Goal: Task Accomplishment & Management: Manage account settings

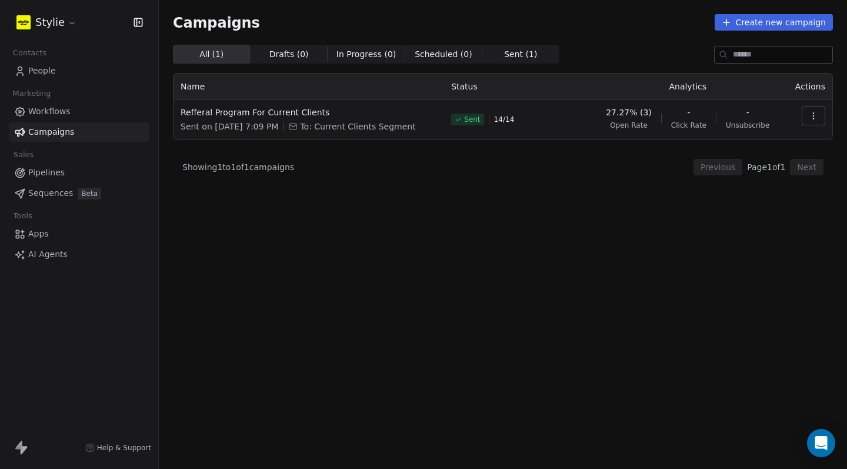
click at [53, 75] on span "People" at bounding box center [42, 71] width 28 height 12
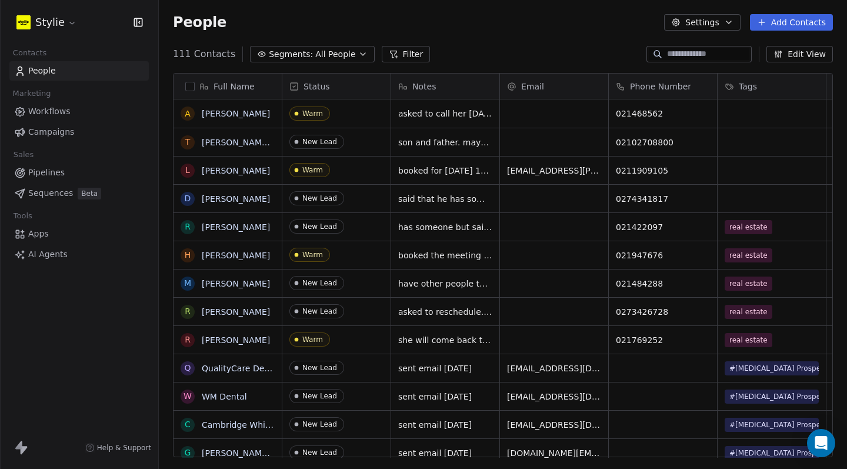
scroll to position [404, 679]
click at [322, 53] on span "All People" at bounding box center [335, 54] width 40 height 12
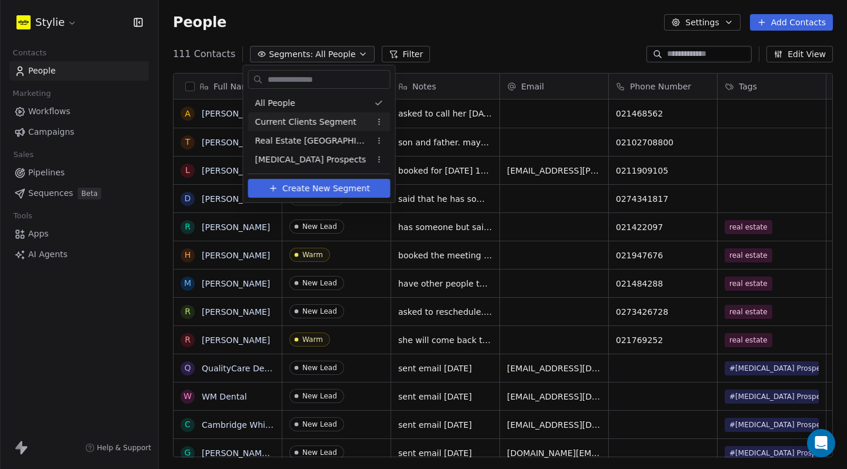
click at [300, 127] on span "Current Clients Segment" at bounding box center [305, 122] width 101 height 12
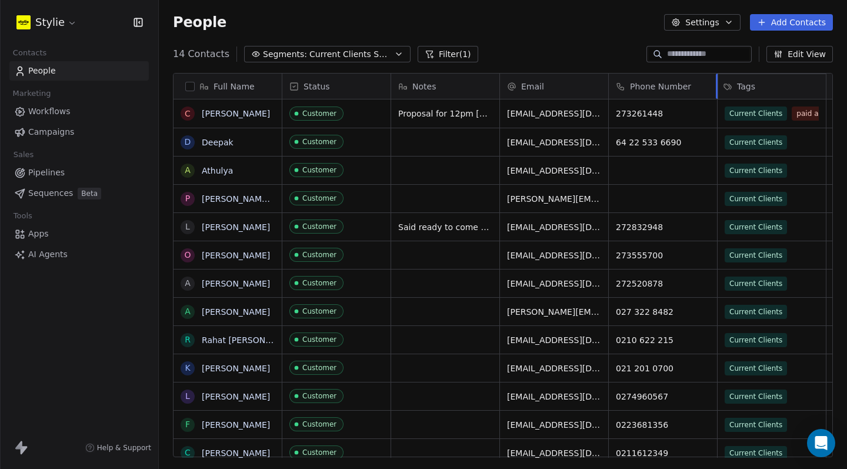
drag, startPoint x: 762, startPoint y: 96, endPoint x: 736, endPoint y: 96, distance: 26.5
click at [736, 96] on div "Full Name C Cristine Scott D Deepak A Athulya P Pam & Emma L Lance Bell O Olly …" at bounding box center [503, 266] width 659 height 384
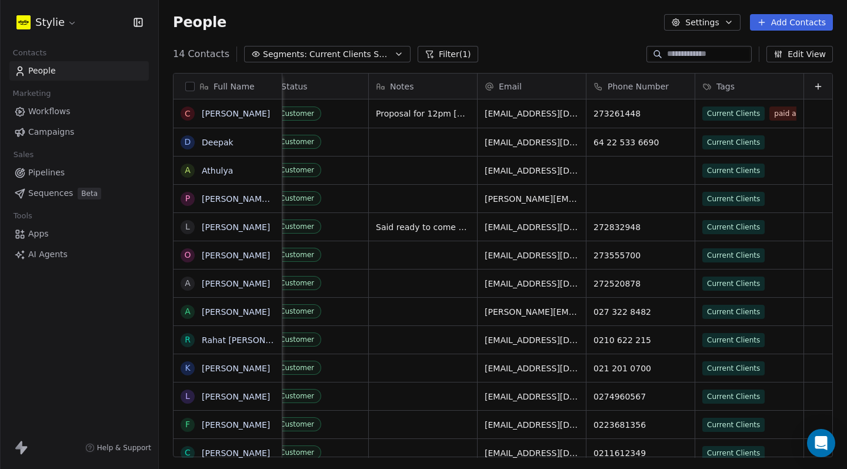
scroll to position [0, 31]
click at [814, 85] on icon at bounding box center [818, 86] width 9 height 9
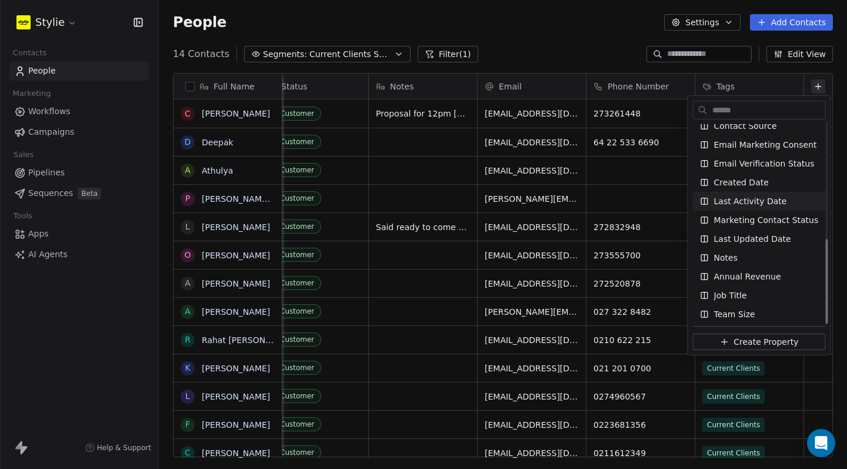
scroll to position [274, 0]
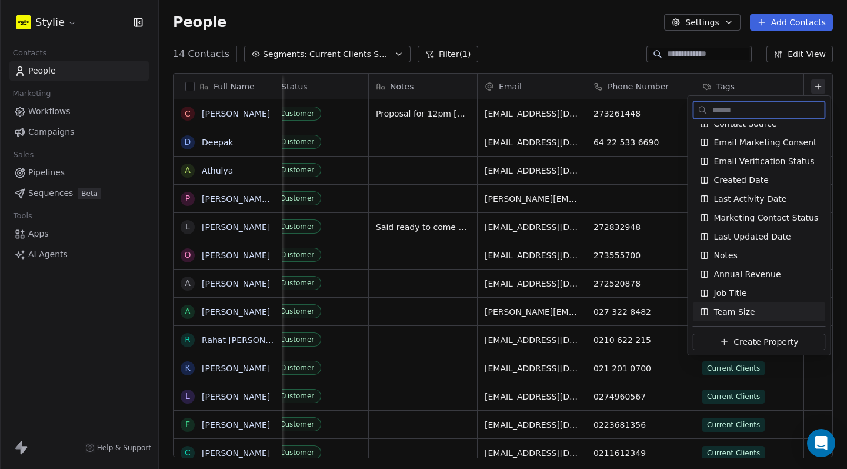
click at [762, 342] on span "Create Property" at bounding box center [766, 342] width 65 height 12
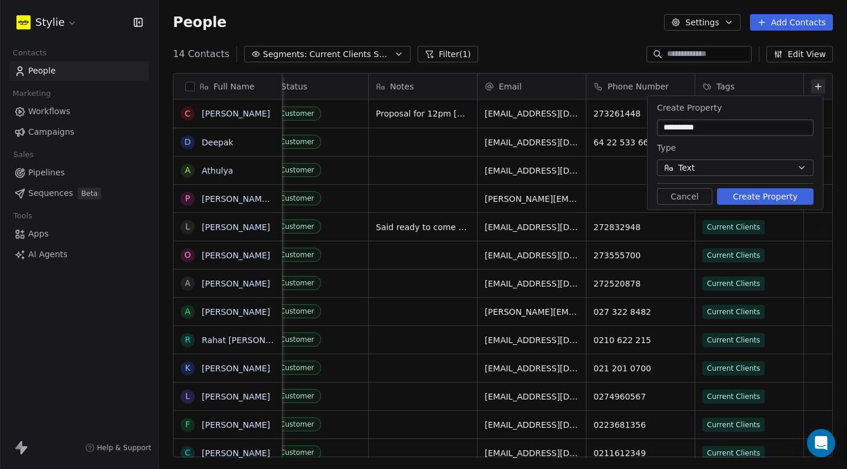
click at [761, 199] on button "Create Property" at bounding box center [765, 196] width 96 height 16
click at [684, 128] on input "**********" at bounding box center [735, 128] width 152 height 12
click at [751, 204] on button "Create Property" at bounding box center [765, 196] width 96 height 16
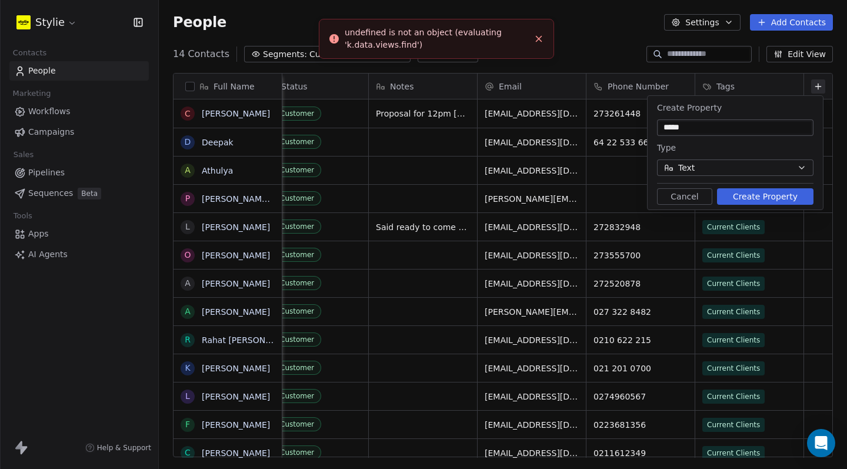
click at [814, 80] on button at bounding box center [818, 86] width 14 height 14
click at [712, 166] on button "Text" at bounding box center [735, 167] width 156 height 16
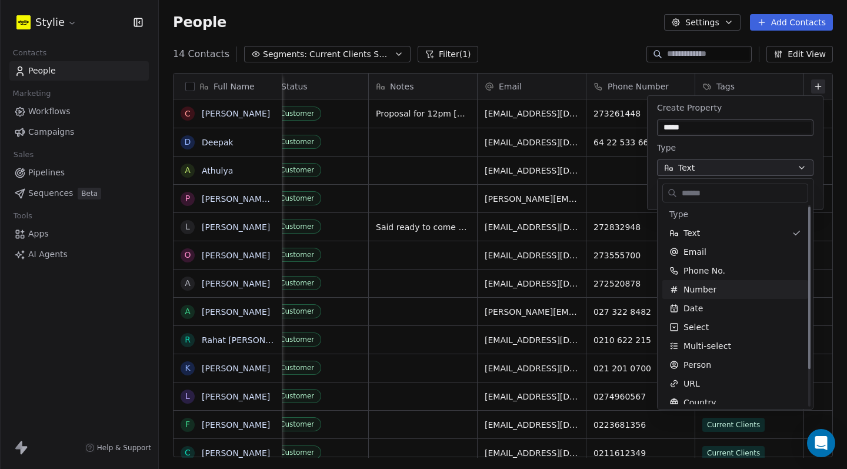
scroll to position [5, 0]
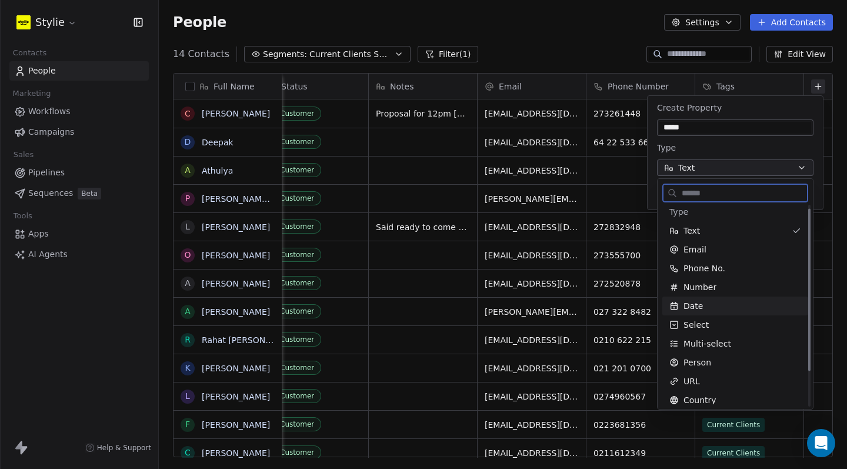
click at [707, 311] on div "Date" at bounding box center [735, 306] width 132 height 12
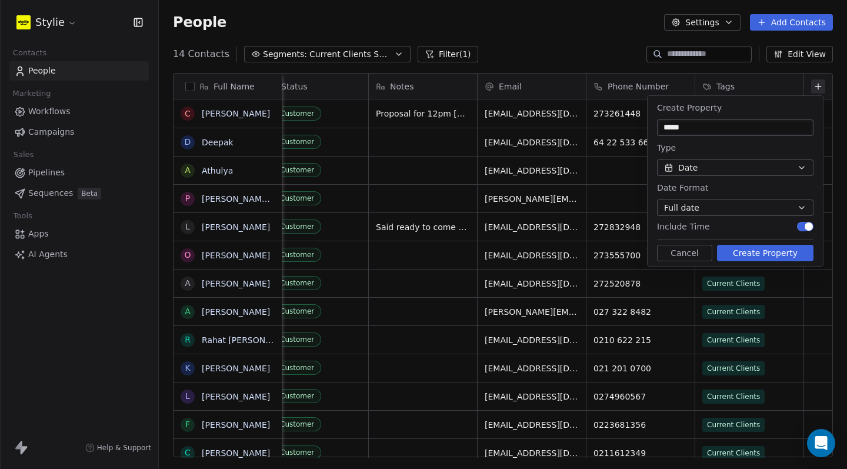
click at [687, 132] on input "*****" at bounding box center [735, 128] width 152 height 12
type input "**********"
click at [811, 226] on span "button" at bounding box center [809, 226] width 8 height 8
click at [767, 258] on button "Create Property" at bounding box center [765, 253] width 96 height 16
click at [682, 251] on button "Cancel" at bounding box center [684, 253] width 55 height 16
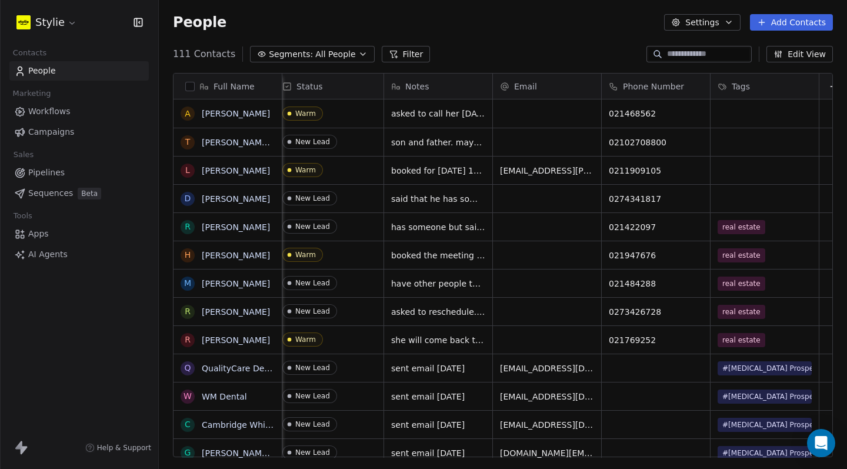
scroll to position [0, 31]
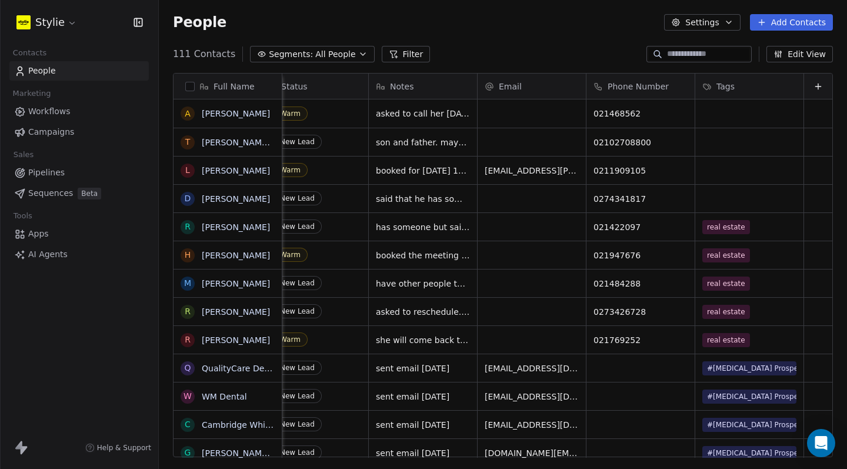
click at [320, 62] on div "111 Contacts Segments: All People Filter Edit View" at bounding box center [503, 54] width 688 height 19
click at [322, 58] on span "All People" at bounding box center [335, 54] width 40 height 12
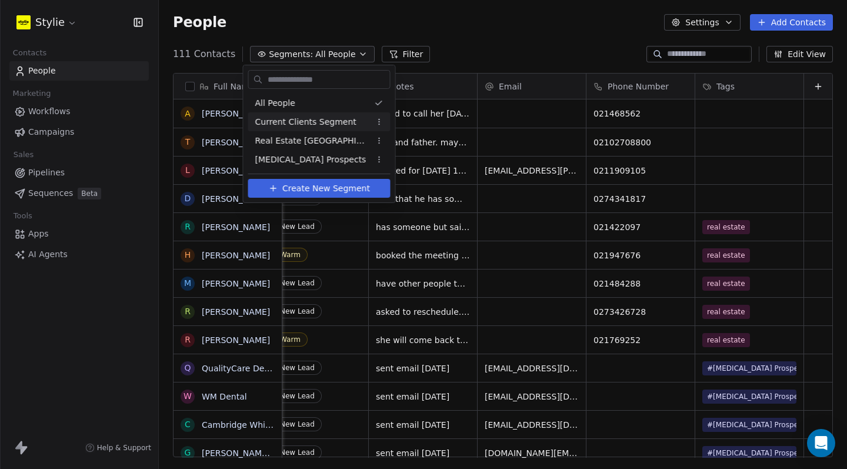
click at [321, 126] on span "Current Clients Segment" at bounding box center [305, 122] width 101 height 12
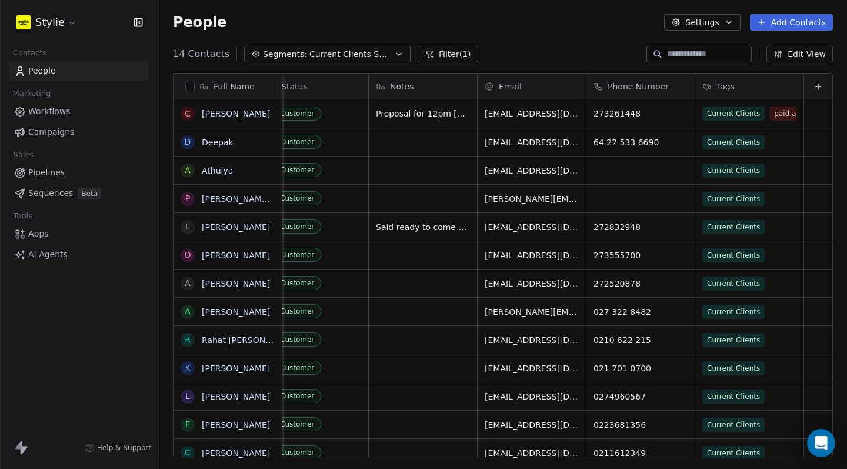
click at [811, 92] on button at bounding box center [818, 86] width 14 height 14
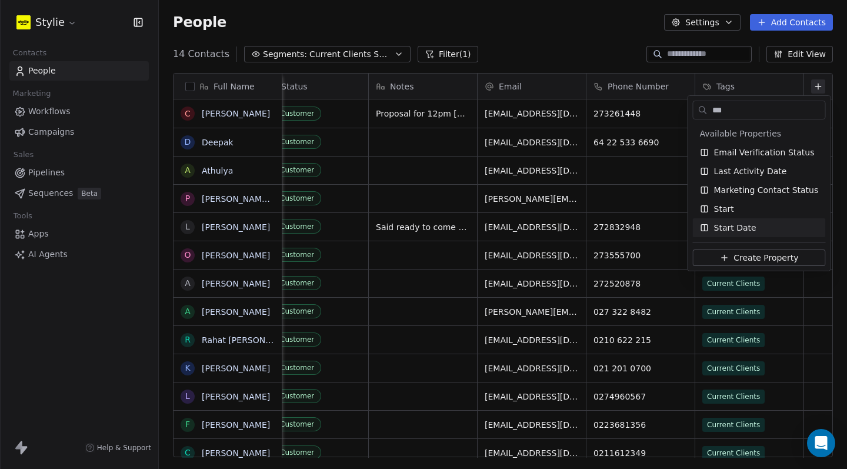
type input "***"
click at [741, 226] on span "Start Date" at bounding box center [735, 228] width 42 height 12
click at [794, 301] on html "Stylie Contacts People Marketing Workflows Campaigns Sales Pipelines Sequences …" at bounding box center [423, 234] width 847 height 469
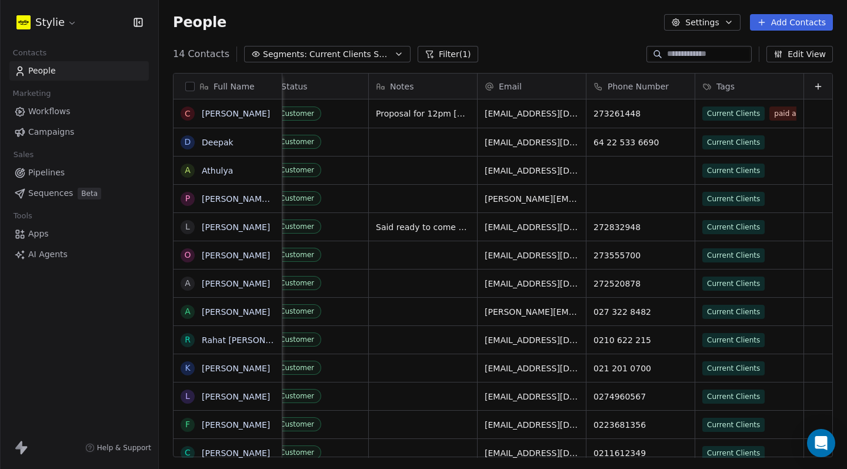
click at [814, 86] on icon at bounding box center [818, 86] width 9 height 9
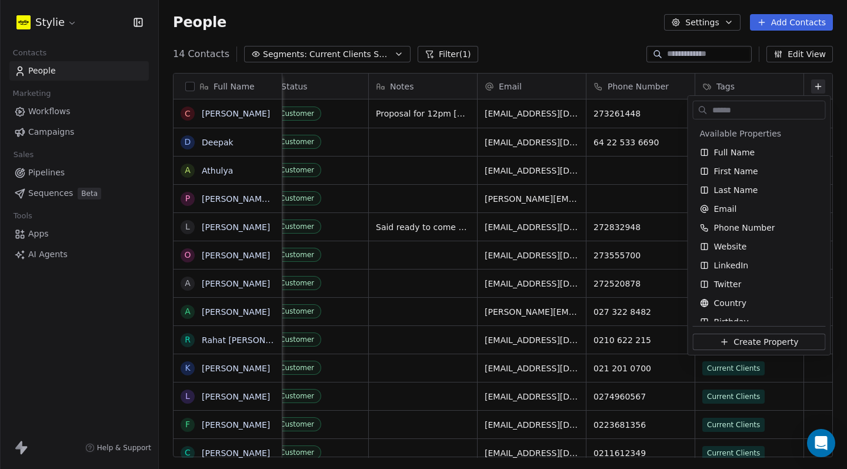
scroll to position [255, 0]
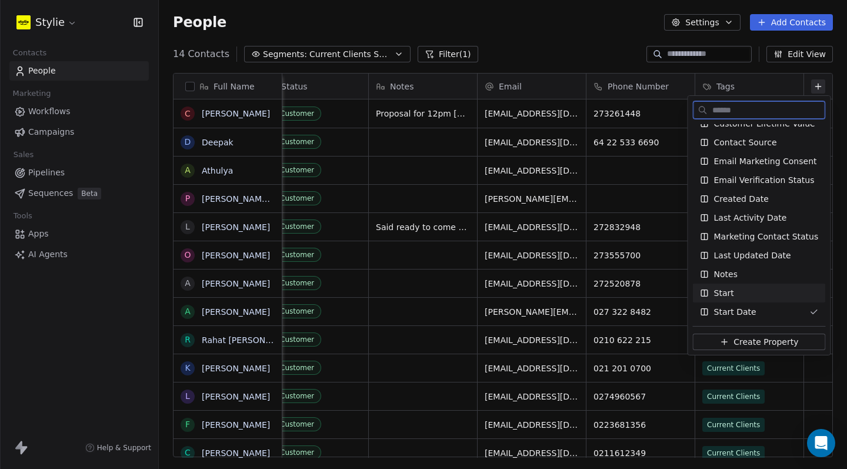
click at [734, 309] on span "Start Date" at bounding box center [735, 312] width 42 height 12
click at [728, 318] on div "Start Date" at bounding box center [759, 311] width 133 height 19
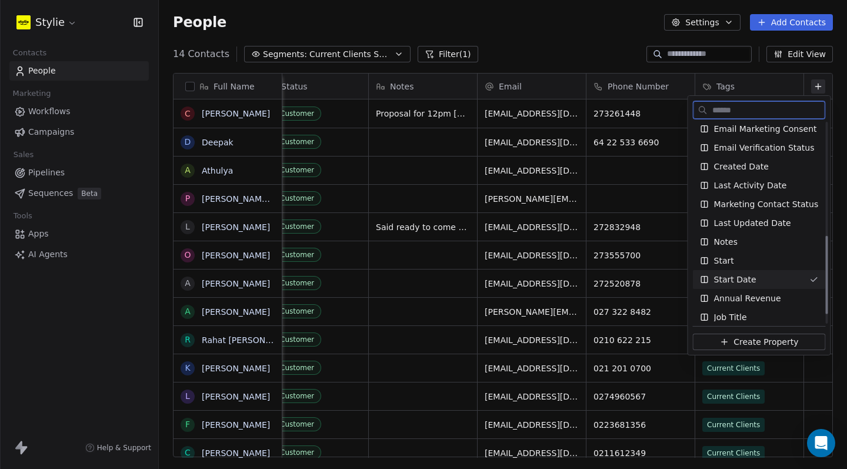
scroll to position [311, 0]
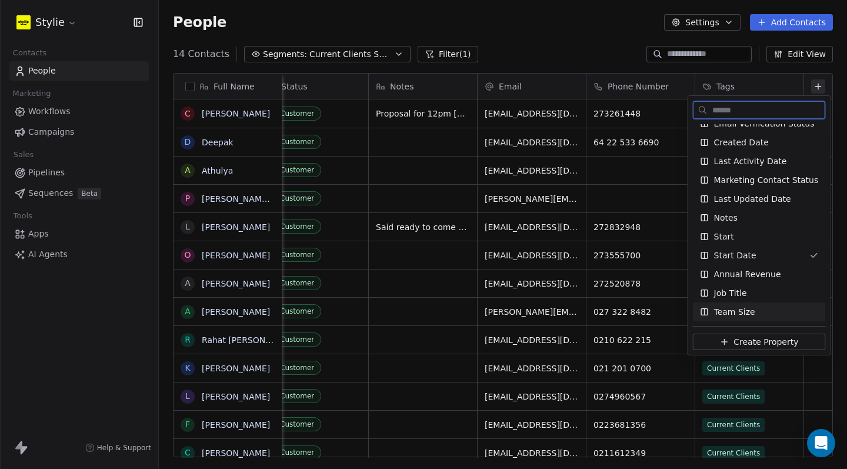
click at [749, 334] on button "Create Property" at bounding box center [759, 342] width 133 height 16
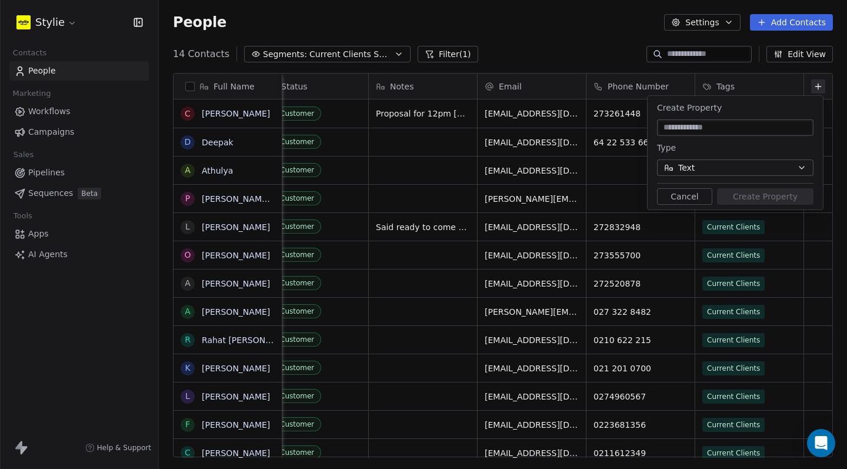
click at [731, 168] on button "Text" at bounding box center [735, 167] width 156 height 16
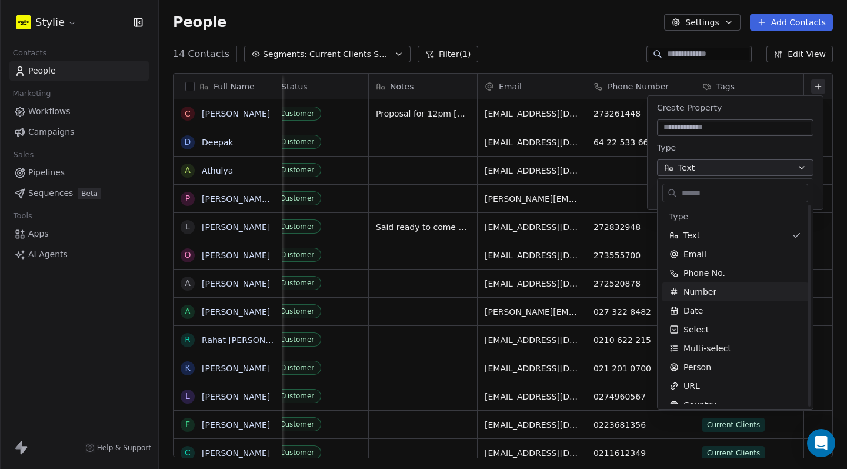
scroll to position [48, 0]
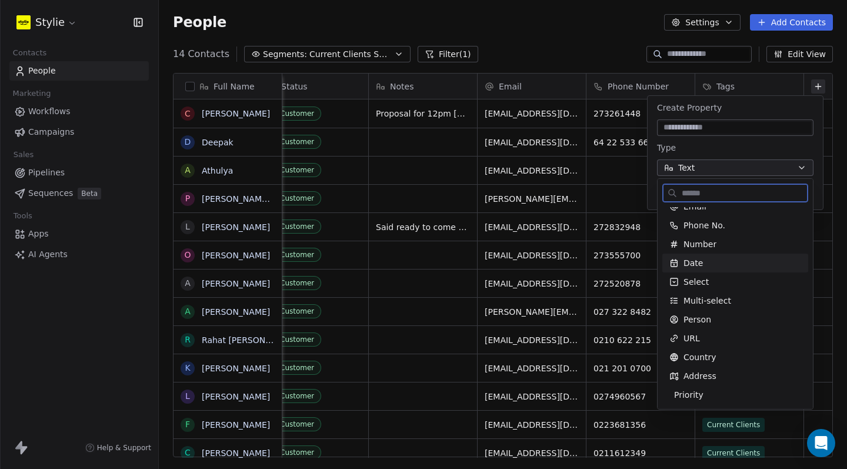
click at [701, 263] on span "Date" at bounding box center [693, 263] width 19 height 12
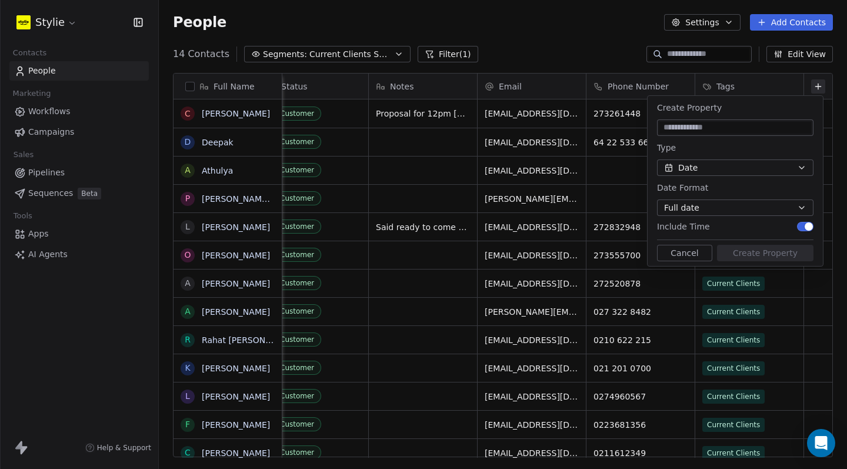
click at [717, 132] on input at bounding box center [735, 128] width 152 height 12
type input "**********"
click at [810, 223] on span "button" at bounding box center [809, 226] width 8 height 8
click at [761, 218] on div "**********" at bounding box center [735, 181] width 175 height 170
click at [767, 251] on button "Create Property" at bounding box center [765, 253] width 96 height 16
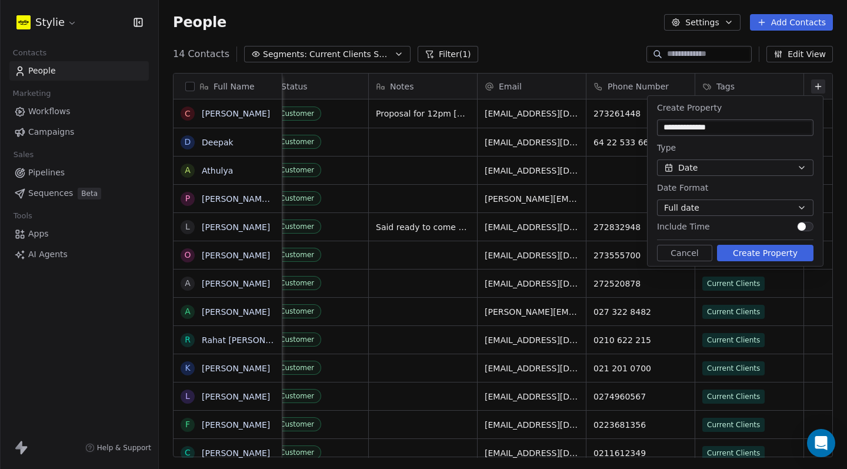
click at [686, 250] on button "Cancel" at bounding box center [684, 253] width 55 height 16
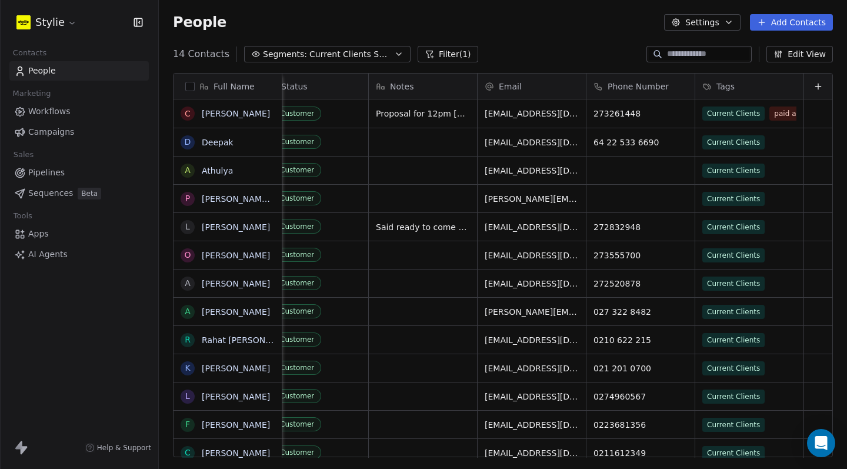
click at [818, 91] on div at bounding box center [818, 86] width 28 height 25
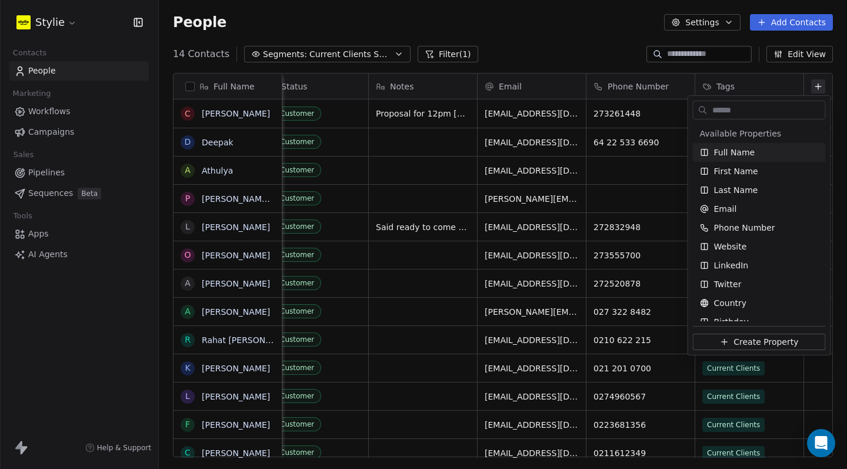
click at [809, 89] on html "Stylie Contacts People Marketing Workflows Campaigns Sales Pipelines Sequences …" at bounding box center [423, 234] width 847 height 469
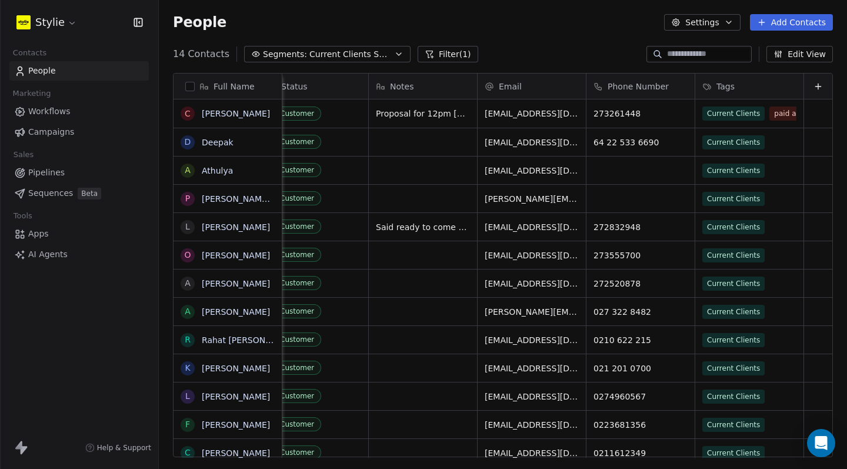
click at [818, 89] on icon at bounding box center [818, 86] width 0 height 5
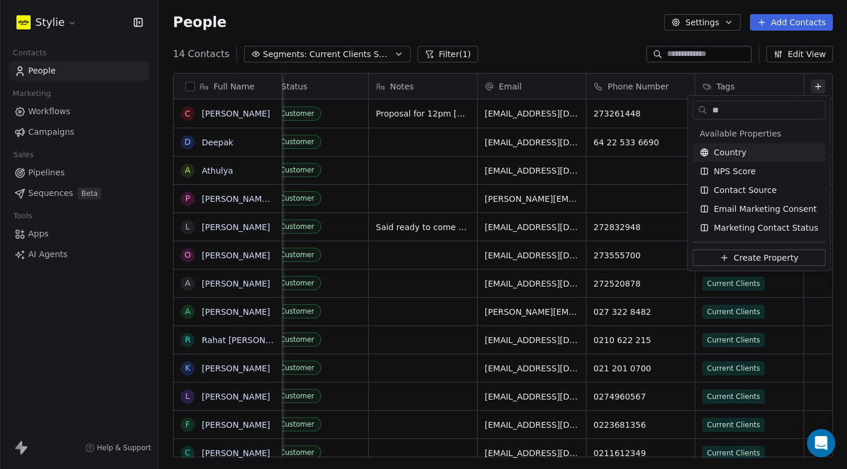
type input "*"
type input "***"
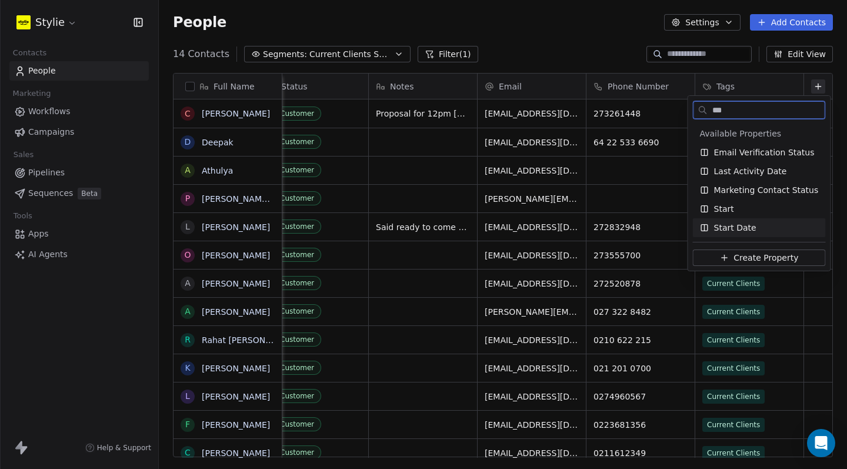
click at [743, 224] on span "Start Date" at bounding box center [735, 228] width 42 height 12
click at [814, 85] on html "Stylie Contacts People Marketing Workflows Campaigns Sales Pipelines Sequences …" at bounding box center [423, 234] width 847 height 469
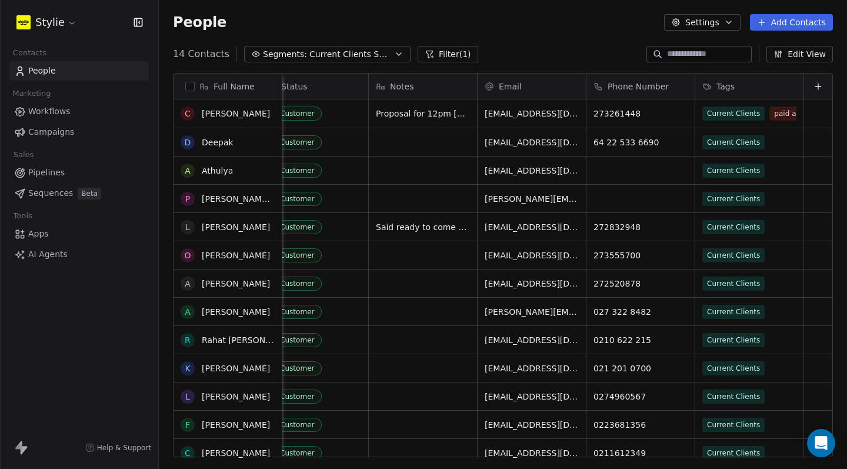
scroll to position [0, 31]
click at [727, 27] on button "Settings" at bounding box center [702, 22] width 76 height 16
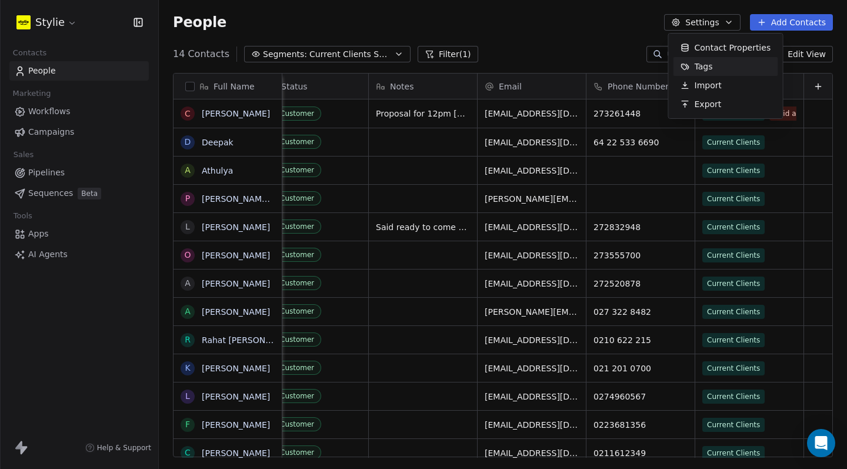
click at [534, 61] on html "Stylie Contacts People Marketing Workflows Campaigns Sales Pipelines Sequences …" at bounding box center [423, 234] width 847 height 469
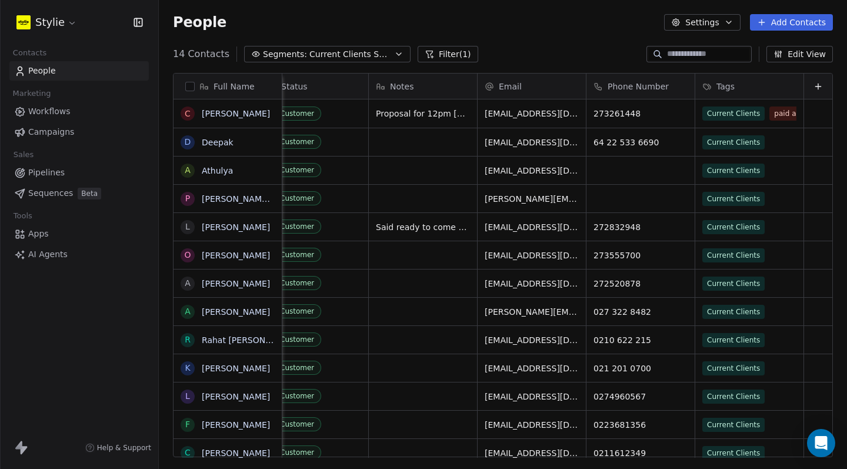
click at [249, 49] on button "Segments: Current Clients Segment" at bounding box center [327, 54] width 166 height 16
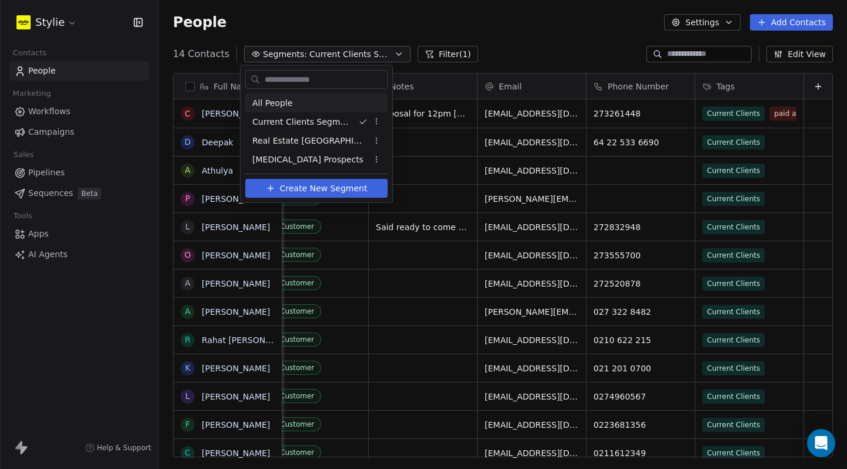
click at [266, 100] on span "All People" at bounding box center [272, 103] width 40 height 12
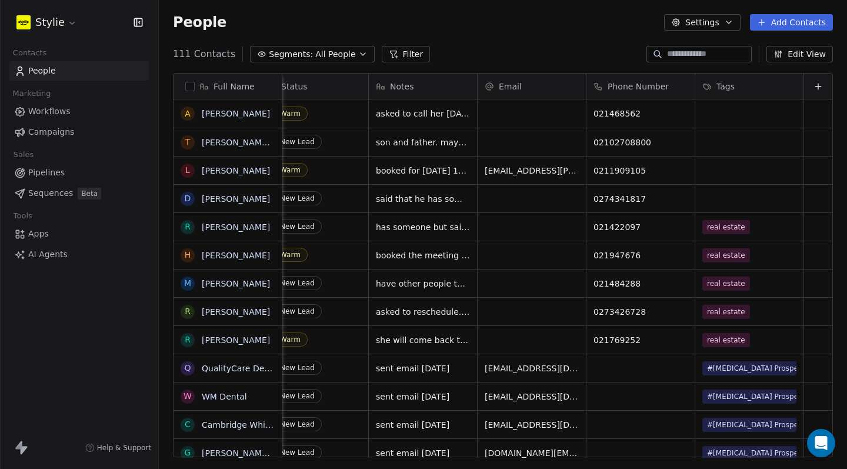
click at [811, 91] on button at bounding box center [818, 86] width 14 height 14
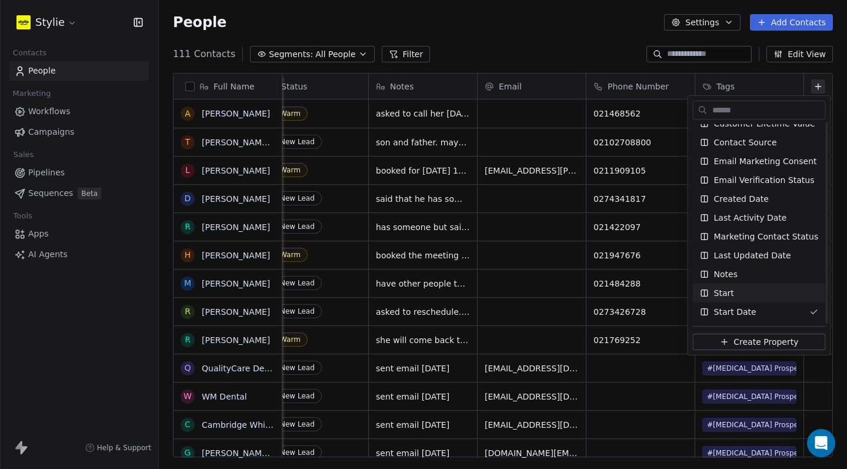
scroll to position [311, 0]
